Goal: Book appointment/travel/reservation

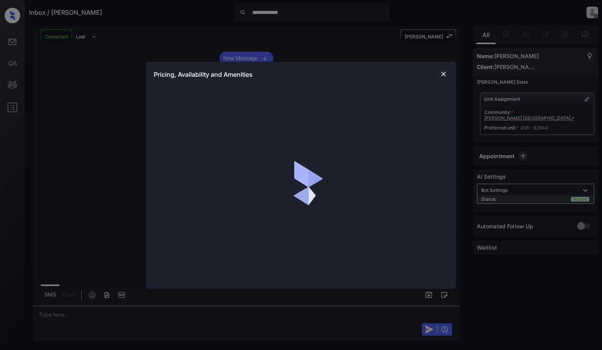
scroll to position [963, 0]
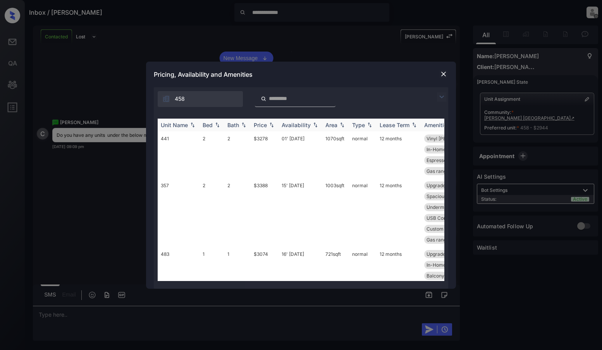
click at [272, 126] on img at bounding box center [272, 124] width 8 height 5
click at [272, 126] on img at bounding box center [272, 125] width 8 height 6
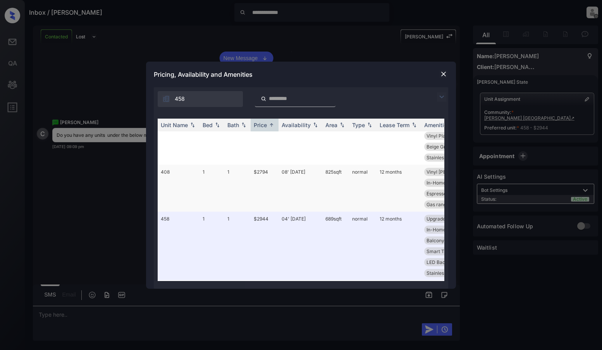
scroll to position [0, 0]
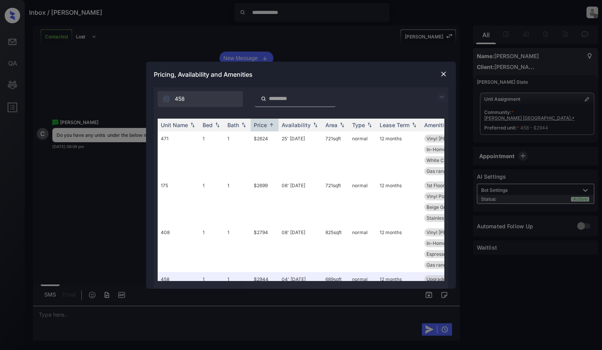
click at [448, 72] on div "Pricing, Availability and Amenities" at bounding box center [301, 75] width 310 height 26
click at [443, 74] on img at bounding box center [444, 74] width 8 height 8
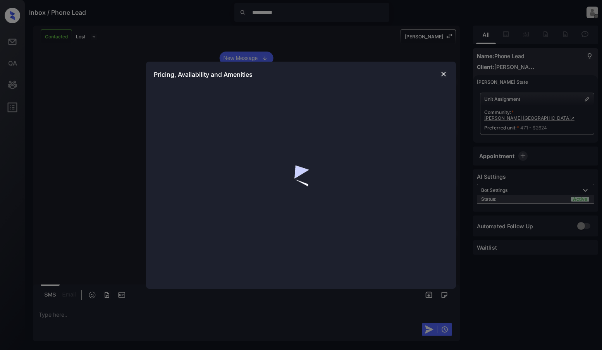
scroll to position [143, 0]
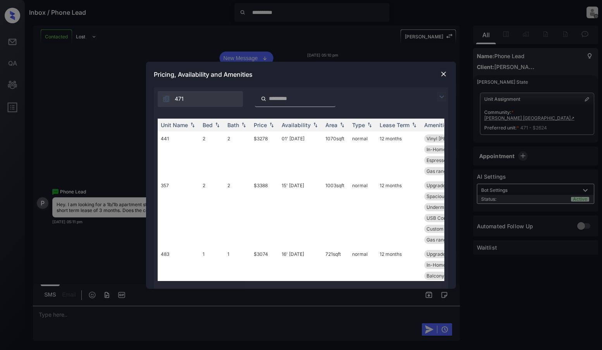
click at [442, 95] on img at bounding box center [441, 96] width 9 height 9
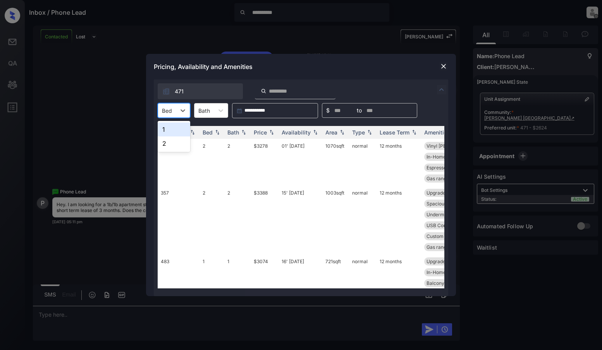
click at [173, 112] on div "Bed" at bounding box center [167, 110] width 18 height 11
click at [169, 131] on div "1" at bounding box center [174, 129] width 33 height 14
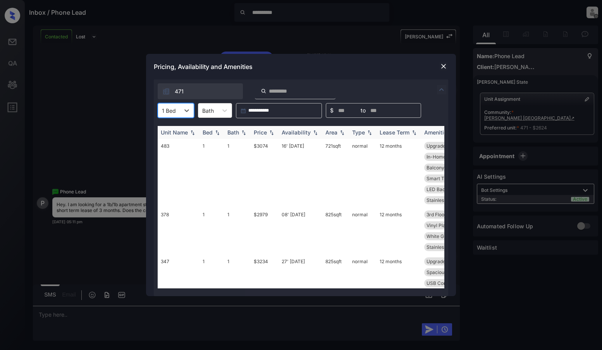
click at [264, 134] on div "Price" at bounding box center [260, 132] width 13 height 7
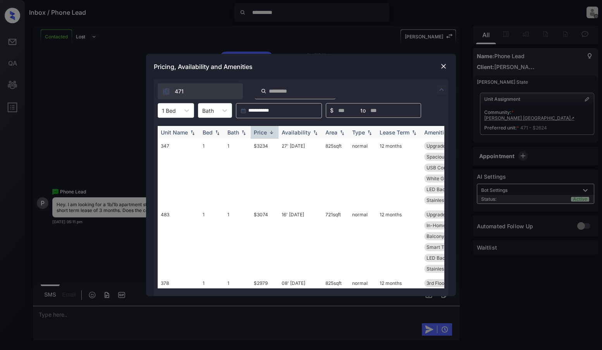
click at [267, 134] on div "Price" at bounding box center [260, 132] width 13 height 7
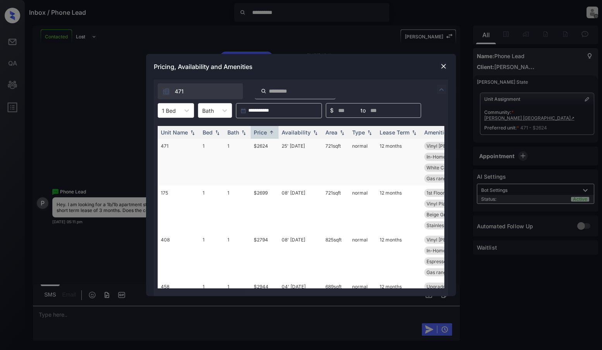
click at [262, 147] on td "$2624" at bounding box center [265, 162] width 28 height 47
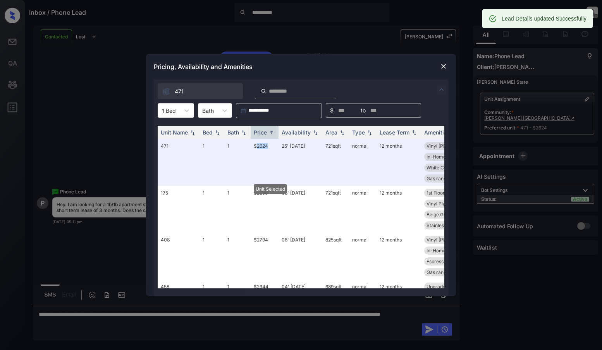
click at [444, 68] on img at bounding box center [444, 66] width 8 height 8
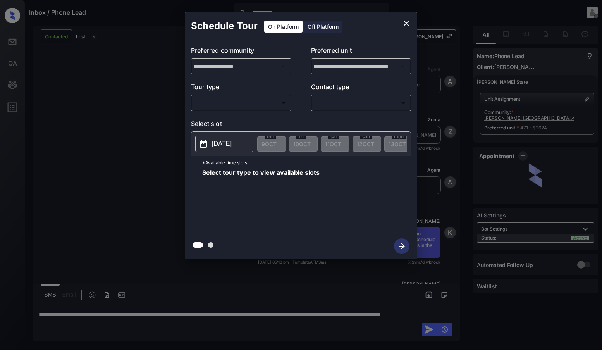
scroll to position [260, 0]
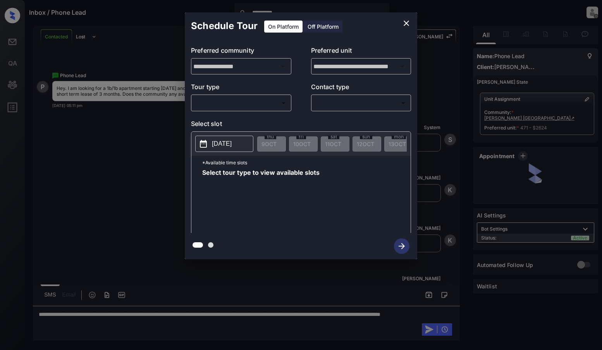
click at [243, 101] on body "**********" at bounding box center [301, 175] width 602 height 350
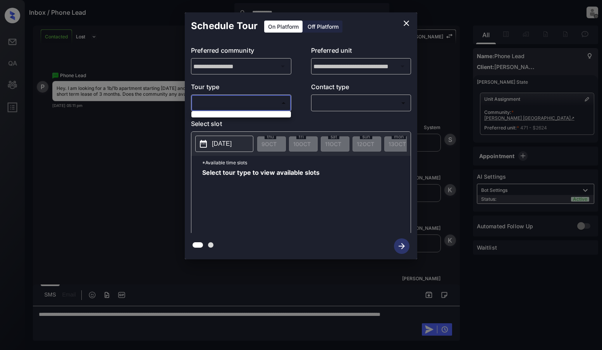
click at [408, 25] on div at bounding box center [301, 175] width 602 height 350
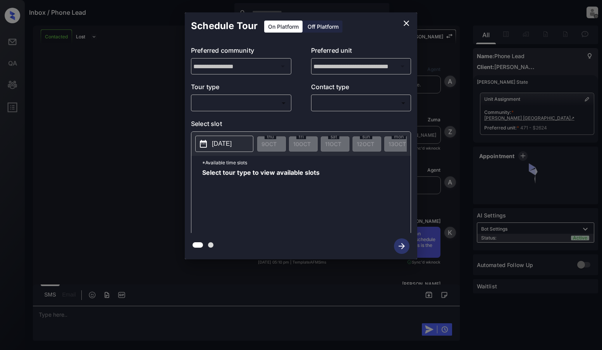
scroll to position [504, 0]
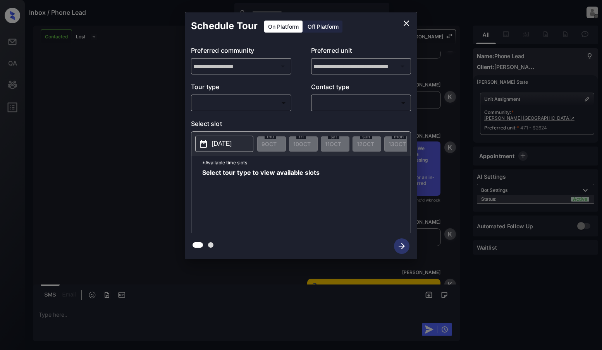
click at [260, 102] on body "Inbox / Phone Lead Juan Carlos Manantan Offline Set yourself online Set yoursel…" at bounding box center [301, 175] width 602 height 350
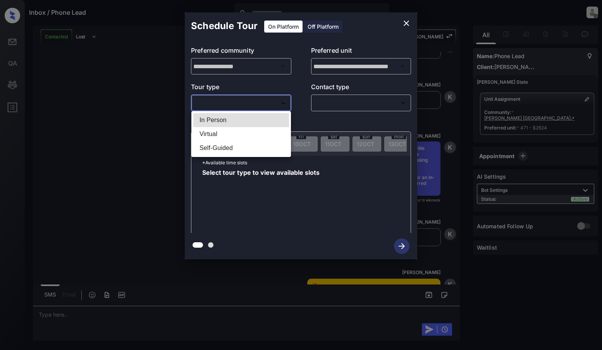
click at [257, 117] on li "In Person" at bounding box center [241, 120] width 96 height 14
type input "********"
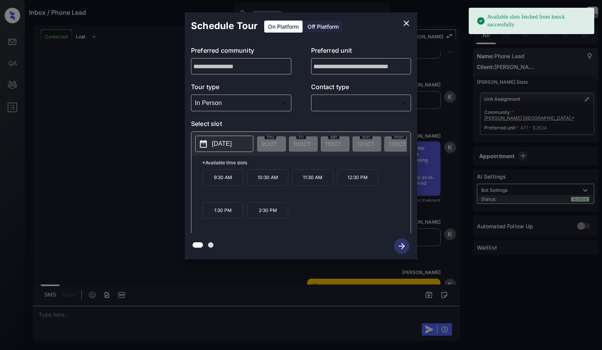
click at [217, 143] on p "2025-10-14" at bounding box center [222, 143] width 20 height 9
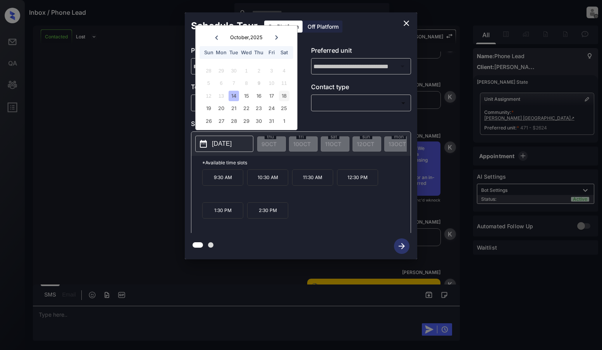
click at [286, 96] on div "18" at bounding box center [284, 96] width 10 height 10
click at [291, 89] on div "5 6 7 8 9 10 11" at bounding box center [246, 83] width 96 height 12
click at [293, 91] on div "12 13 14 15 16 17 18" at bounding box center [246, 95] width 96 height 12
click at [292, 91] on div "12 13 14 15 16 17 18" at bounding box center [246, 95] width 96 height 12
click at [286, 96] on div "18" at bounding box center [284, 96] width 10 height 10
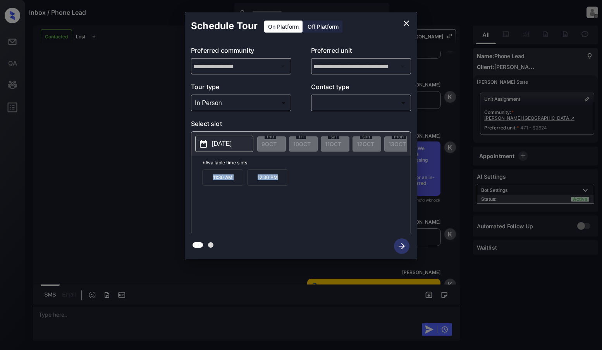
drag, startPoint x: 288, startPoint y: 182, endPoint x: 199, endPoint y: 180, distance: 89.5
click at [199, 180] on div "*Available time slots 11:30 AM 12:30 PM" at bounding box center [300, 195] width 219 height 79
click at [296, 184] on div "11:30 AM 12:30 PM" at bounding box center [306, 200] width 208 height 62
click at [403, 26] on icon "close" at bounding box center [406, 23] width 9 height 9
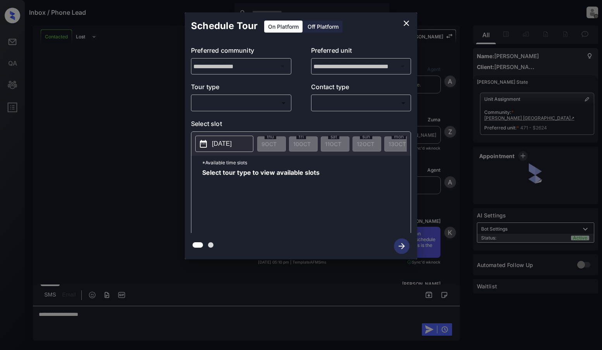
scroll to position [504, 0]
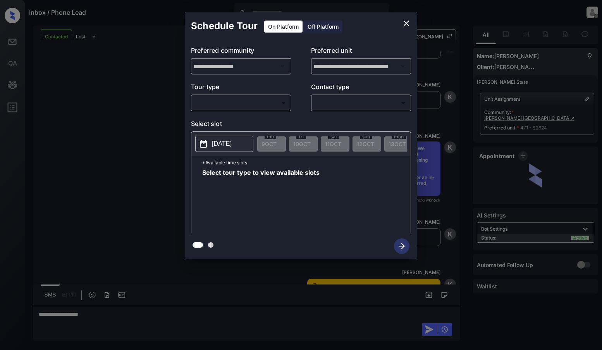
click at [235, 100] on body "Inbox / Phone Lead [PERSON_NAME] Offline Set yourself online Set yourself on br…" at bounding box center [301, 175] width 602 height 350
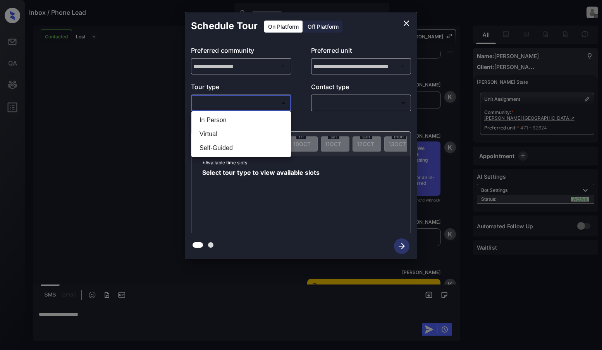
click at [215, 136] on li "Virtual" at bounding box center [241, 134] width 96 height 14
type input "*******"
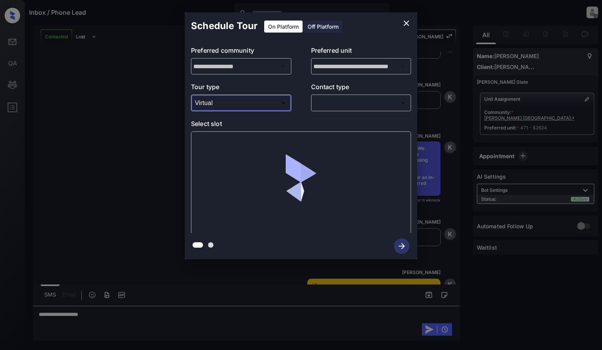
click at [349, 106] on body "Inbox / Phone Lead [PERSON_NAME] Offline Set yourself online Set yourself on br…" at bounding box center [301, 175] width 602 height 350
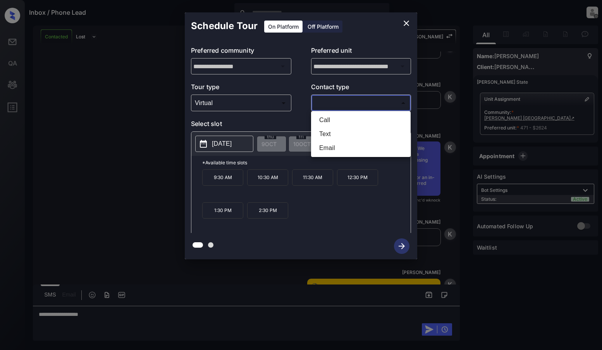
click at [236, 125] on div at bounding box center [301, 175] width 602 height 350
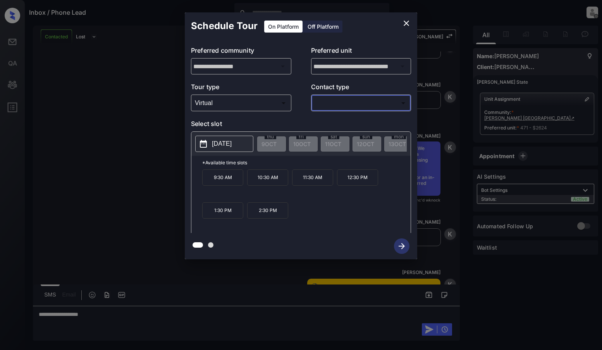
click at [232, 147] on p "[DATE]" at bounding box center [222, 143] width 20 height 9
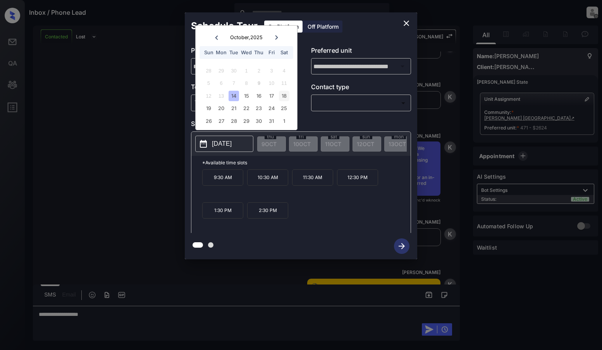
click at [286, 96] on div "18" at bounding box center [284, 96] width 10 height 10
click at [327, 123] on p "Select slot" at bounding box center [301, 125] width 220 height 12
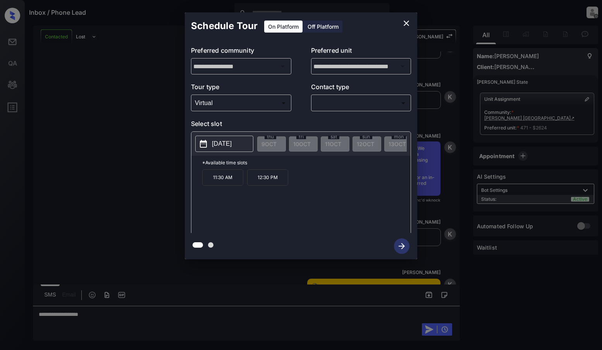
click at [329, 107] on body "Inbox / Phone Lead [PERSON_NAME] Offline Set yourself online Set yourself on br…" at bounding box center [301, 175] width 602 height 350
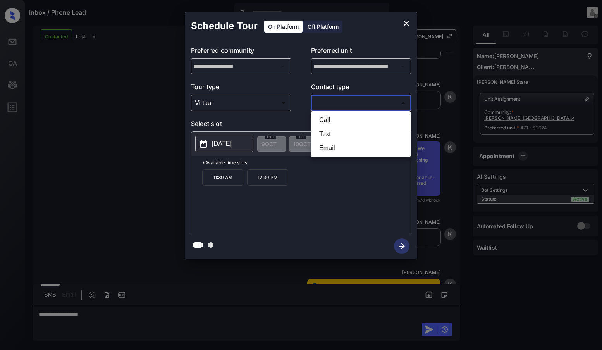
drag, startPoint x: 332, startPoint y: 135, endPoint x: 332, endPoint y: 121, distance: 13.9
click at [332, 121] on ul "Call Text Email" at bounding box center [361, 134] width 100 height 46
click at [332, 121] on li "Call" at bounding box center [361, 120] width 96 height 14
type input "****"
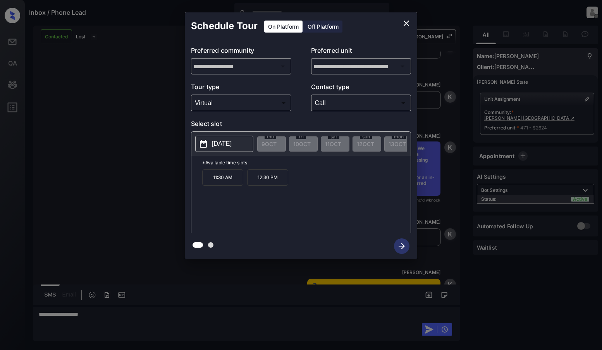
click at [271, 185] on p "12:30 PM" at bounding box center [267, 177] width 41 height 16
click at [399, 247] on icon "button" at bounding box center [401, 245] width 15 height 15
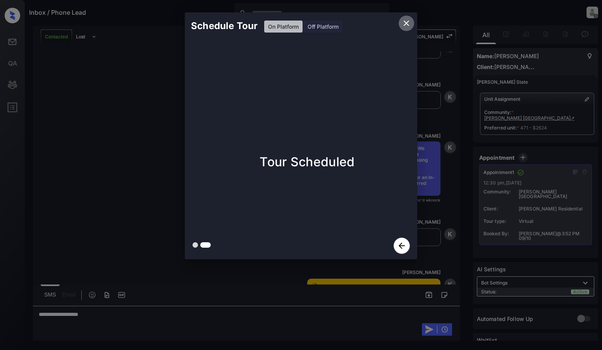
click at [409, 24] on icon "close" at bounding box center [406, 23] width 9 height 9
